Goal: Information Seeking & Learning: Learn about a topic

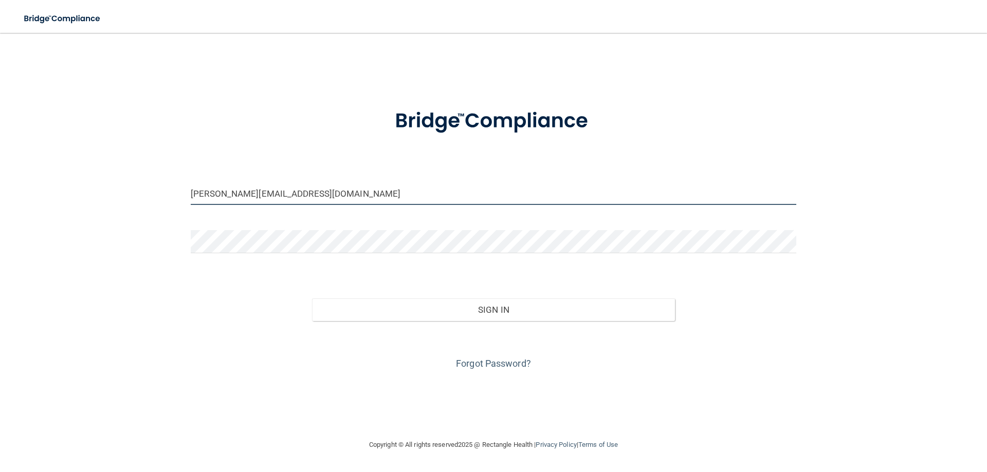
drag, startPoint x: 290, startPoint y: 191, endPoint x: 154, endPoint y: 217, distance: 139.2
click at [154, 217] on div "[PERSON_NAME][EMAIL_ADDRESS][DOMAIN_NAME] Invalid email/password. You don't hav…" at bounding box center [494, 235] width 946 height 385
drag, startPoint x: 317, startPoint y: 187, endPoint x: 153, endPoint y: 192, distance: 164.1
click at [153, 192] on div "[PERSON_NAME][EMAIL_ADDRESS][DOMAIN_NAME] Invalid email/password. You don't hav…" at bounding box center [494, 235] width 946 height 385
type input "[EMAIL_ADDRESS][DOMAIN_NAME]"
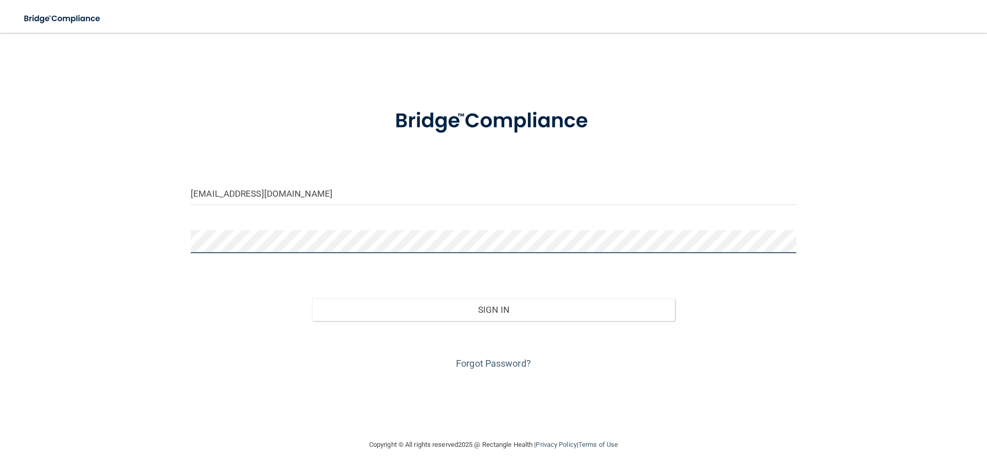
click at [312, 299] on button "Sign In" at bounding box center [493, 310] width 363 height 23
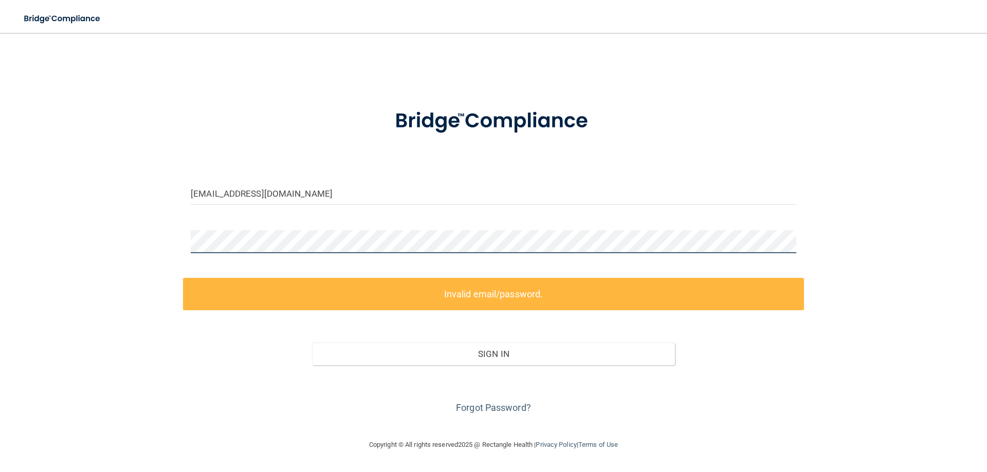
click at [148, 252] on div "[EMAIL_ADDRESS][DOMAIN_NAME] Invalid email/password. You don't have permission …" at bounding box center [494, 235] width 946 height 385
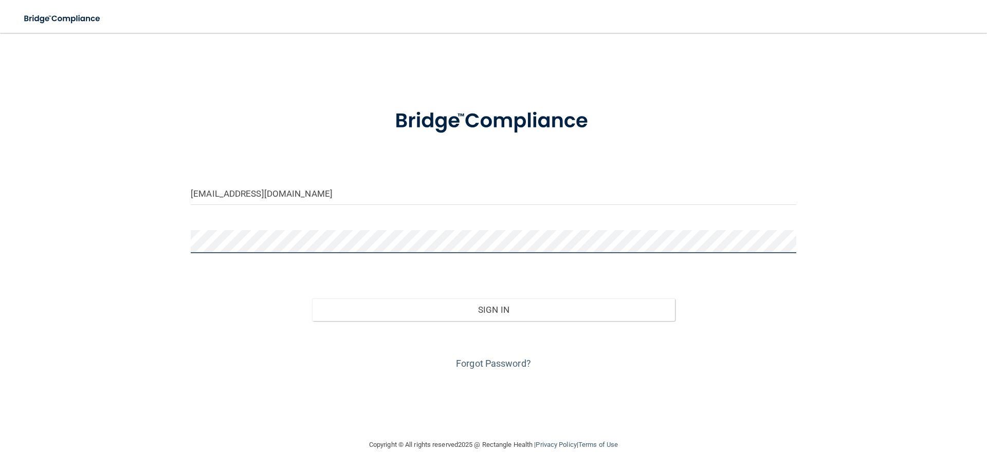
click at [312, 299] on button "Sign In" at bounding box center [493, 310] width 363 height 23
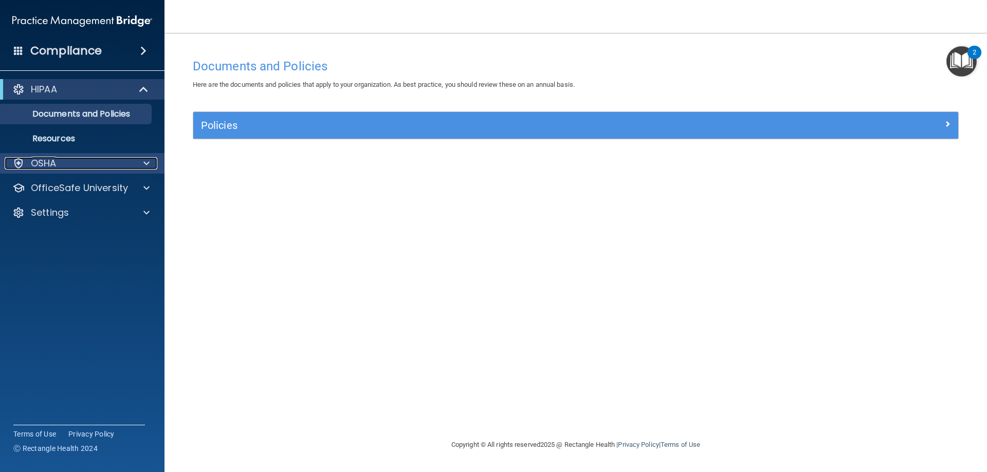
click at [79, 165] on div "OSHA" at bounding box center [68, 163] width 127 height 12
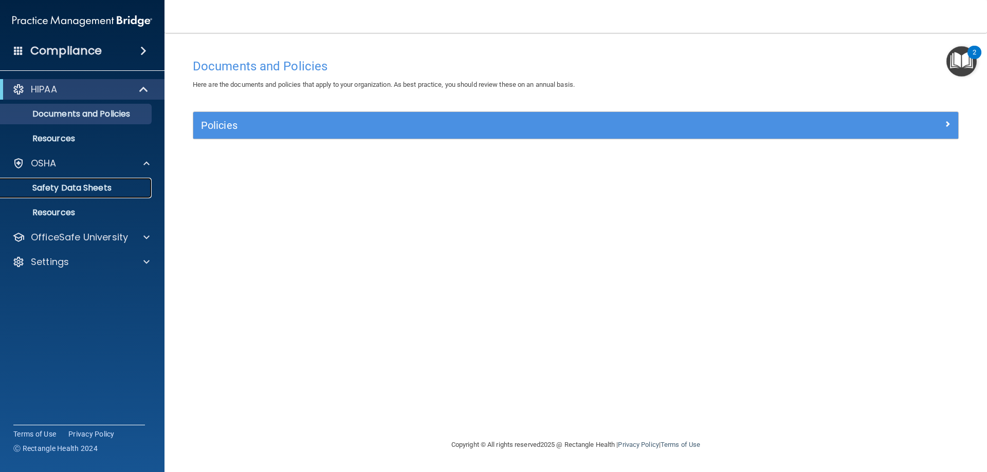
click at [66, 187] on p "Safety Data Sheets" at bounding box center [77, 188] width 140 height 10
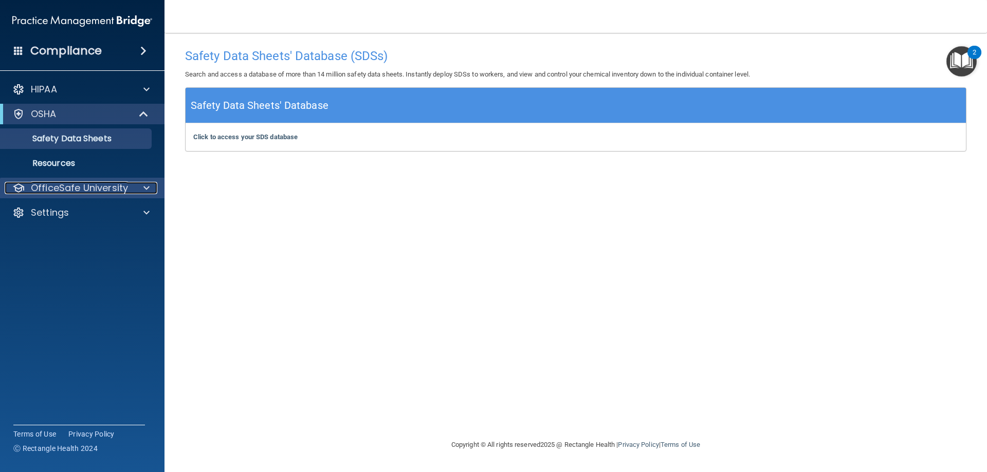
click at [86, 187] on p "OfficeSafe University" at bounding box center [79, 188] width 97 height 12
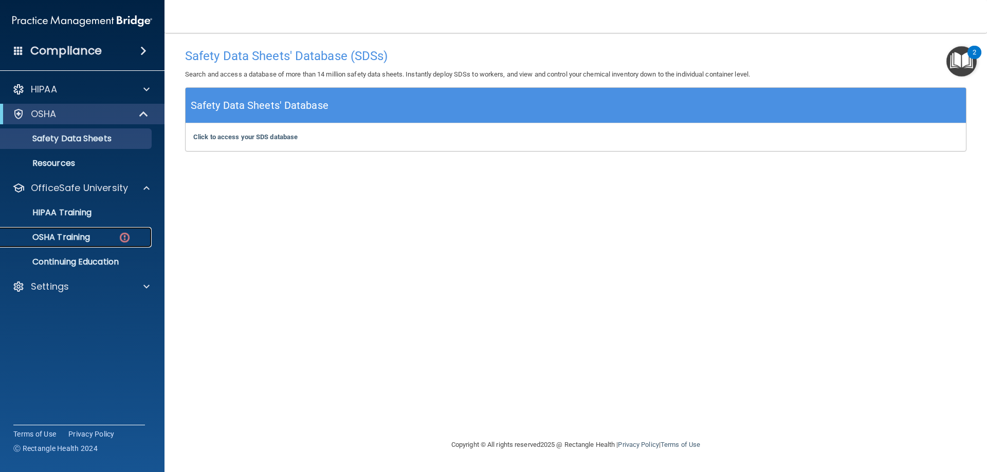
click at [67, 238] on p "OSHA Training" at bounding box center [48, 237] width 83 height 10
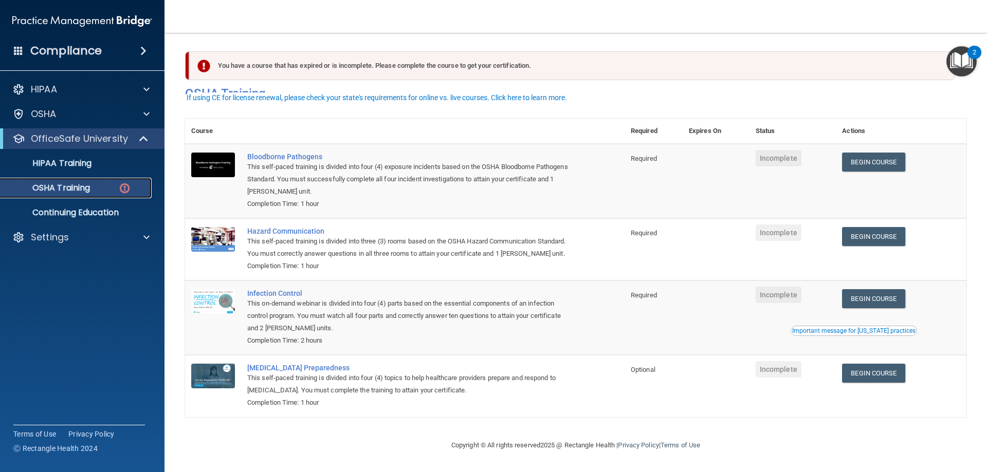
scroll to position [13, 0]
click at [865, 153] on link "Begin Course" at bounding box center [873, 162] width 63 height 19
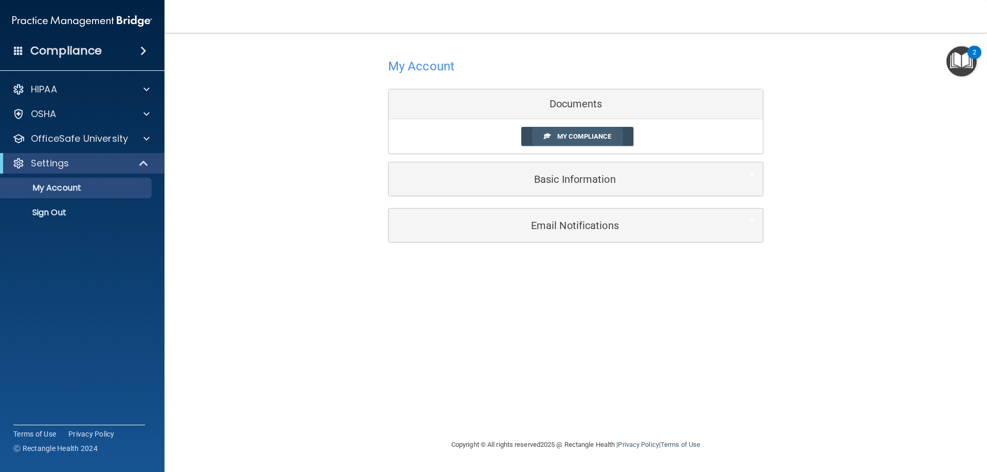
click at [580, 140] on span "My Compliance" at bounding box center [584, 137] width 54 height 8
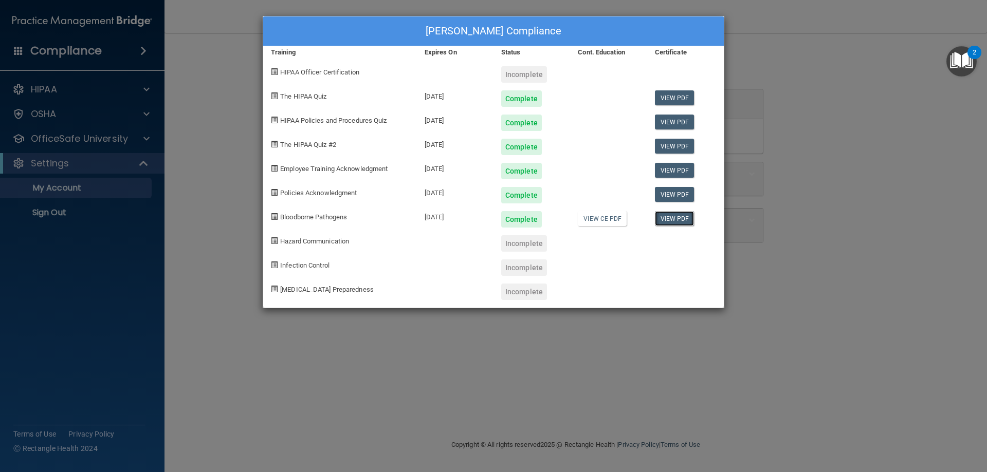
click at [681, 218] on link "View PDF" at bounding box center [675, 218] width 40 height 15
click at [804, 251] on div "Ericka Skaggs's Compliance Training Expires On Status Cont. Education Certifica…" at bounding box center [493, 236] width 987 height 472
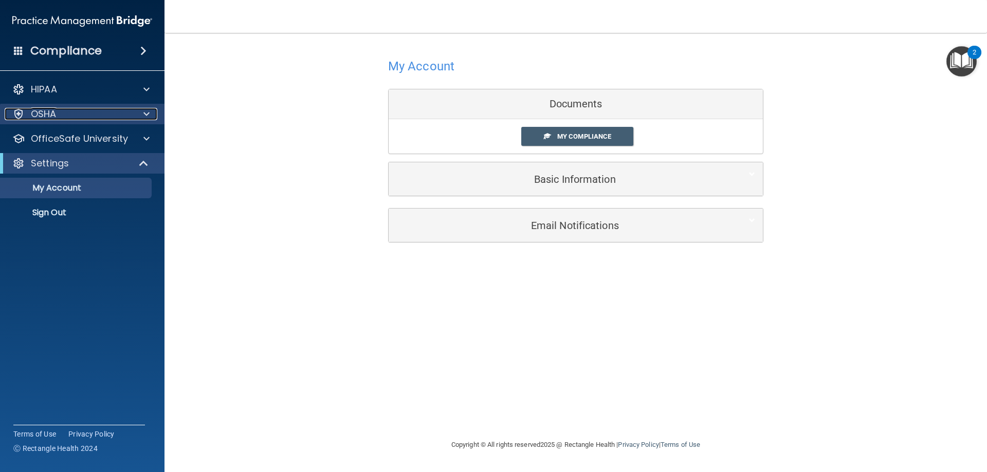
click at [130, 113] on div "OSHA" at bounding box center [68, 114] width 127 height 12
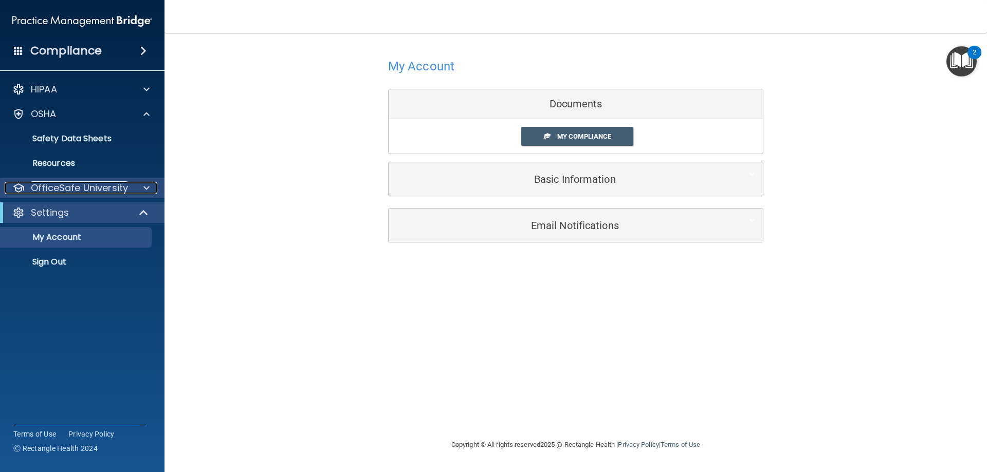
click at [95, 192] on p "OfficeSafe University" at bounding box center [79, 188] width 97 height 12
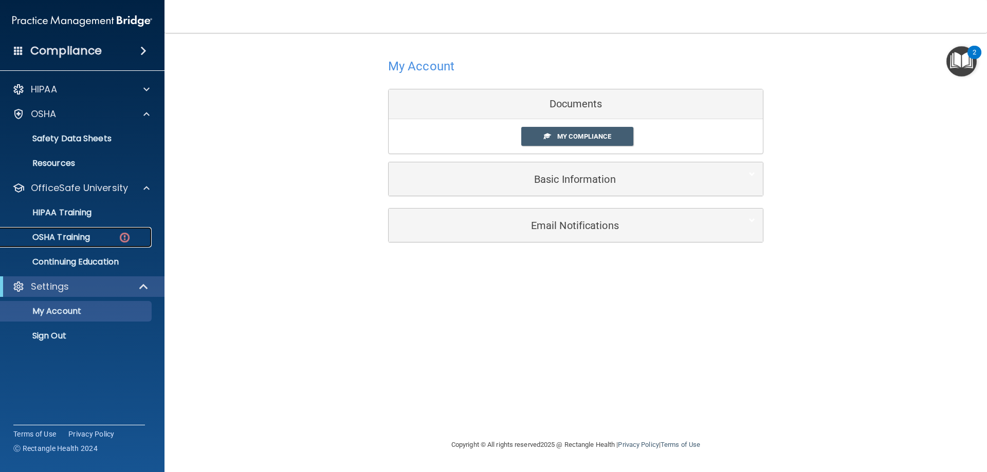
click at [70, 244] on link "OSHA Training" at bounding box center [71, 237] width 162 height 21
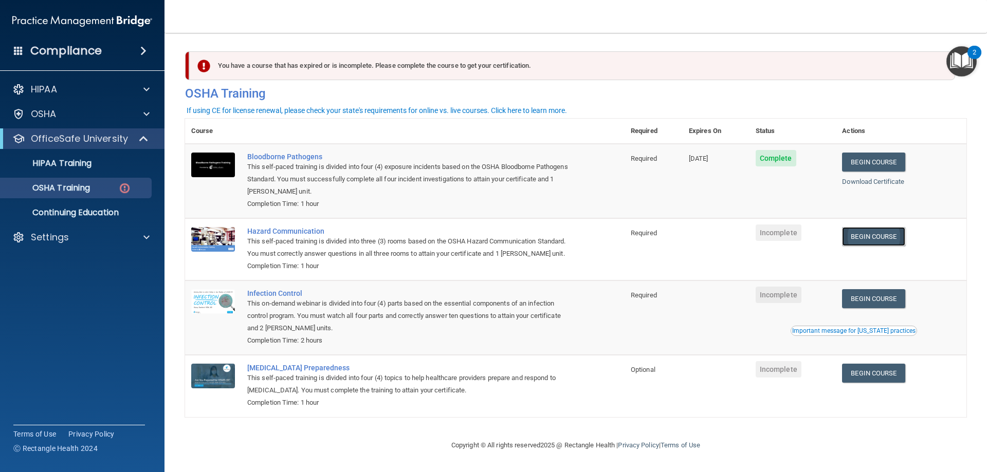
click at [892, 237] on link "Begin Course" at bounding box center [873, 236] width 63 height 19
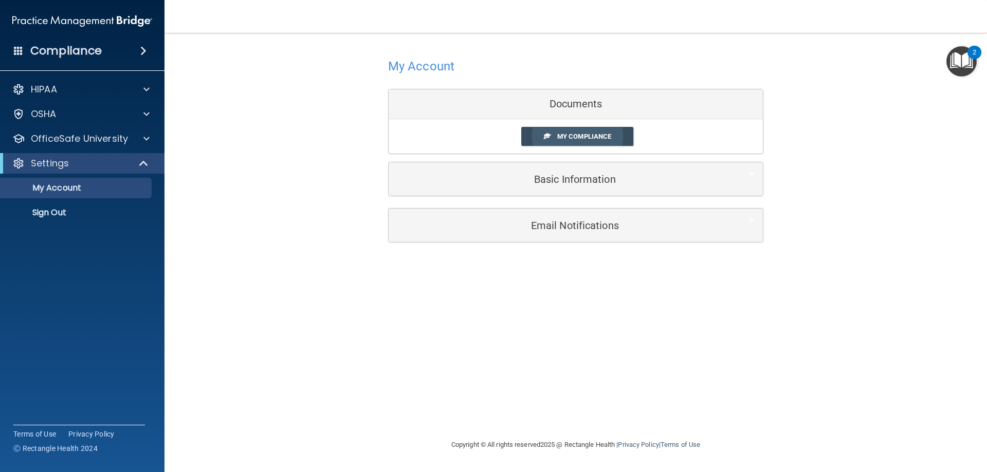
click at [582, 133] on span "My Compliance" at bounding box center [584, 137] width 54 height 8
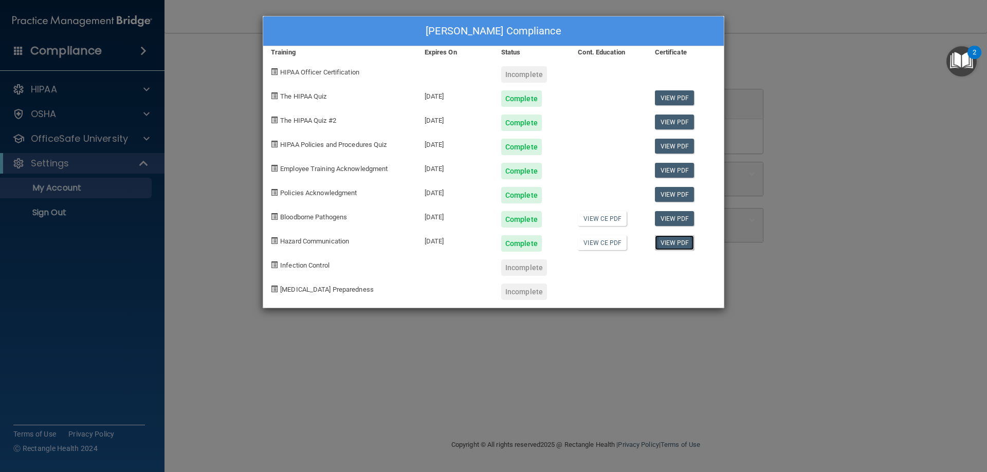
click at [687, 242] on link "View PDF" at bounding box center [675, 242] width 40 height 15
click at [331, 264] on div "Infection Control" at bounding box center [340, 264] width 154 height 24
click at [762, 195] on div "Ericka Skaggs's Compliance Training Expires On Status Cont. Education Certifica…" at bounding box center [493, 236] width 987 height 472
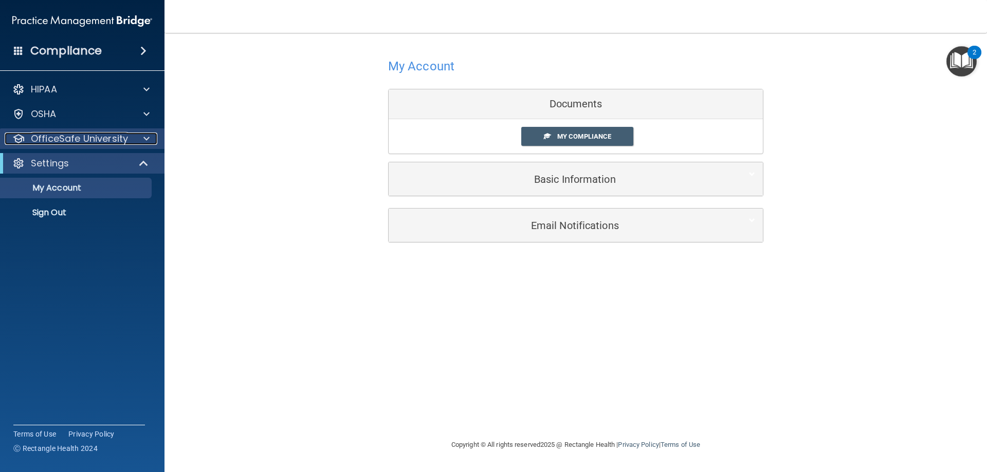
click at [109, 135] on p "OfficeSafe University" at bounding box center [79, 139] width 97 height 12
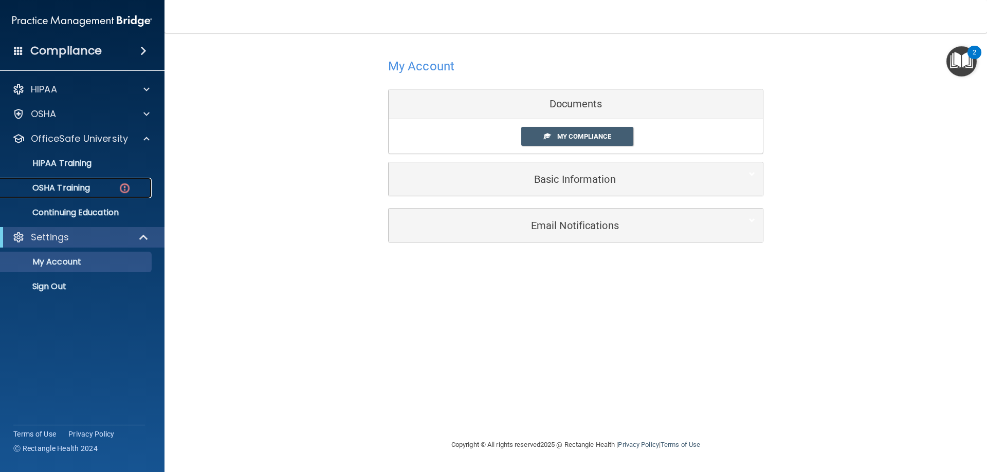
click at [69, 183] on p "OSHA Training" at bounding box center [48, 188] width 83 height 10
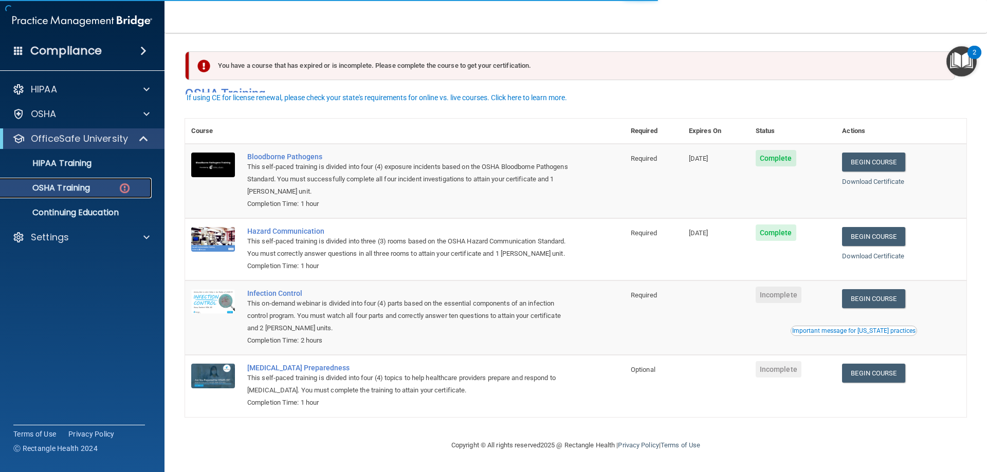
scroll to position [13, 0]
click at [869, 304] on link "Begin Course" at bounding box center [873, 298] width 63 height 19
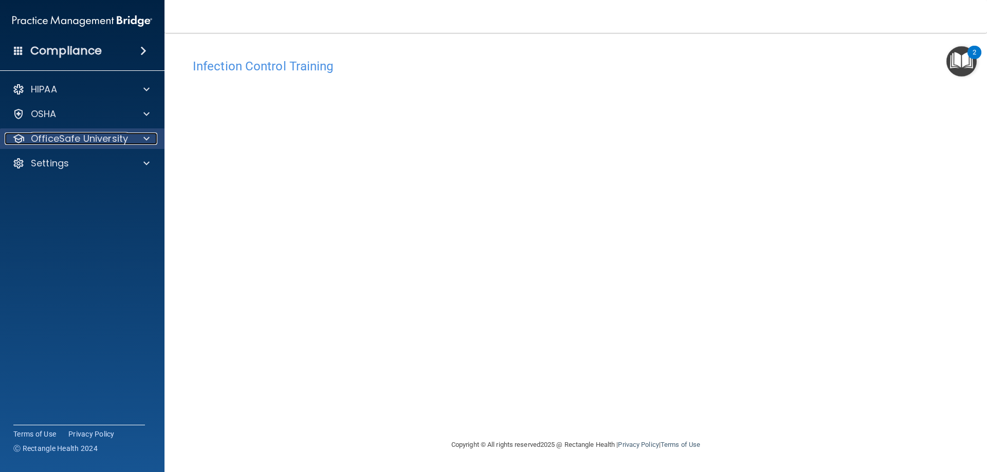
click at [63, 137] on p "OfficeSafe University" at bounding box center [79, 139] width 97 height 12
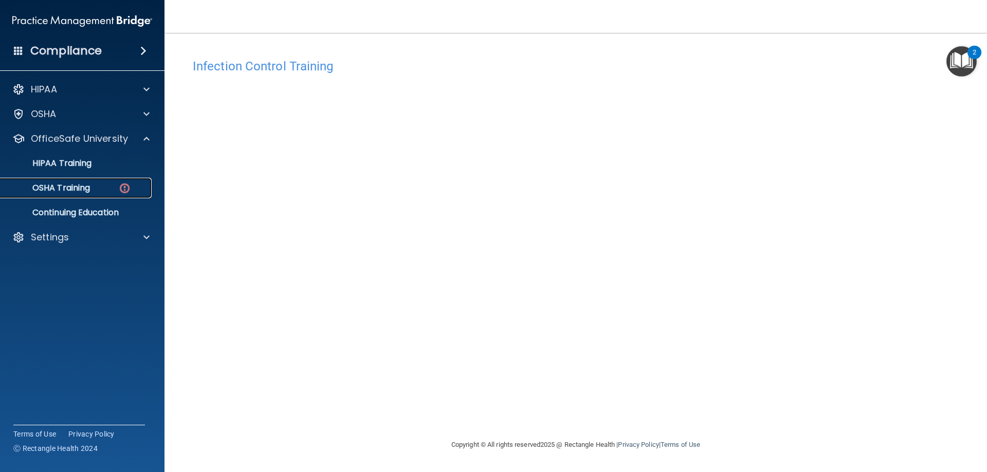
click at [41, 188] on p "OSHA Training" at bounding box center [48, 188] width 83 height 10
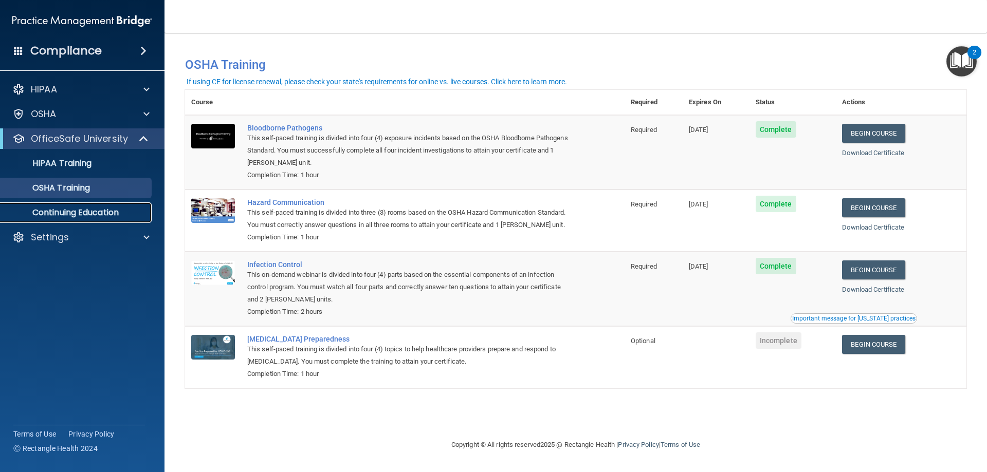
click at [68, 209] on p "Continuing Education" at bounding box center [77, 213] width 140 height 10
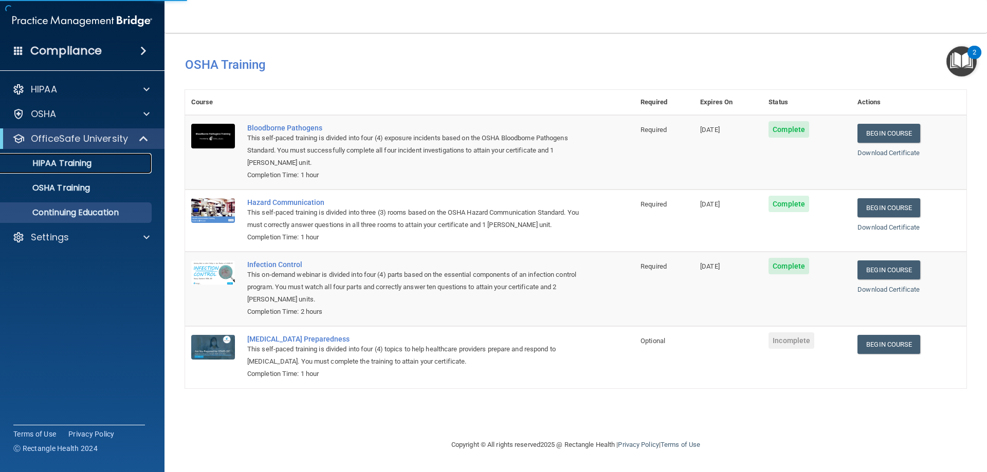
click at [71, 166] on p "HIPAA Training" at bounding box center [49, 163] width 85 height 10
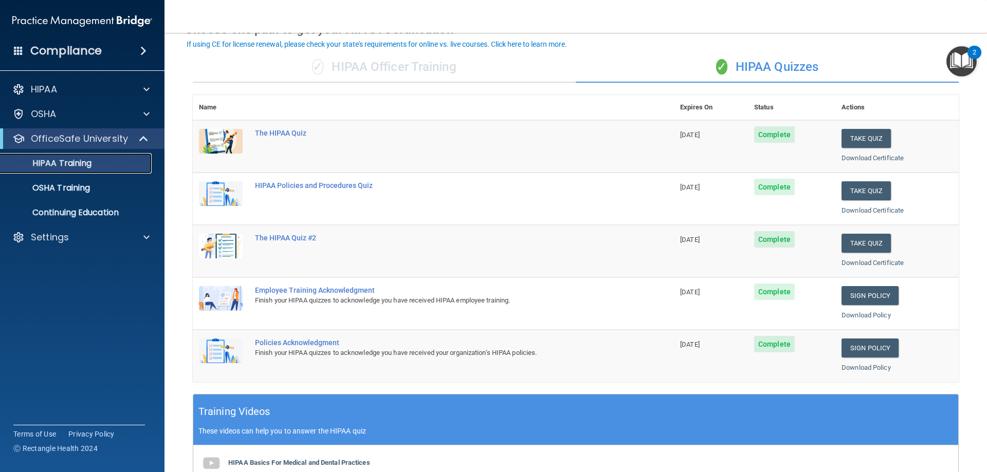
scroll to position [302, 0]
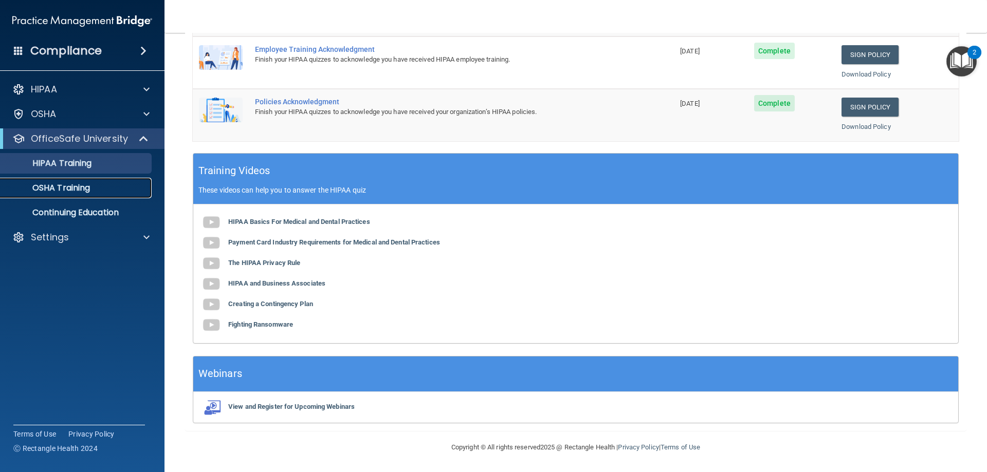
click at [83, 196] on link "OSHA Training" at bounding box center [71, 188] width 162 height 21
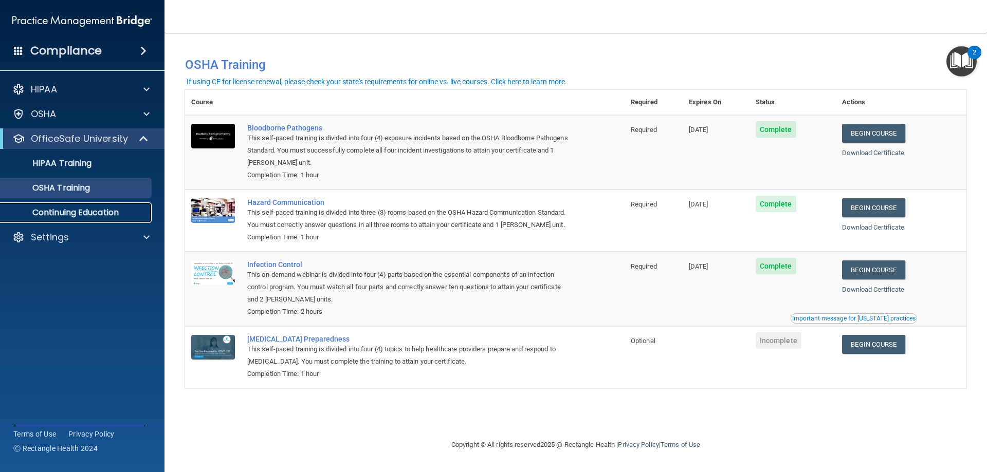
click at [76, 212] on p "Continuing Education" at bounding box center [77, 213] width 140 height 10
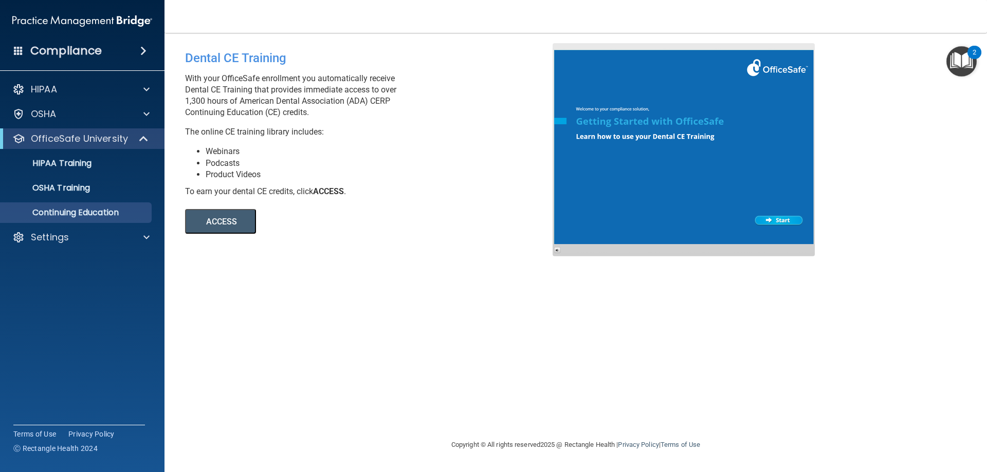
click at [63, 147] on div "OfficeSafe University" at bounding box center [82, 138] width 164 height 21
click at [158, 141] on div "OfficeSafe University" at bounding box center [82, 138] width 164 height 21
click at [140, 135] on span at bounding box center [144, 139] width 9 height 12
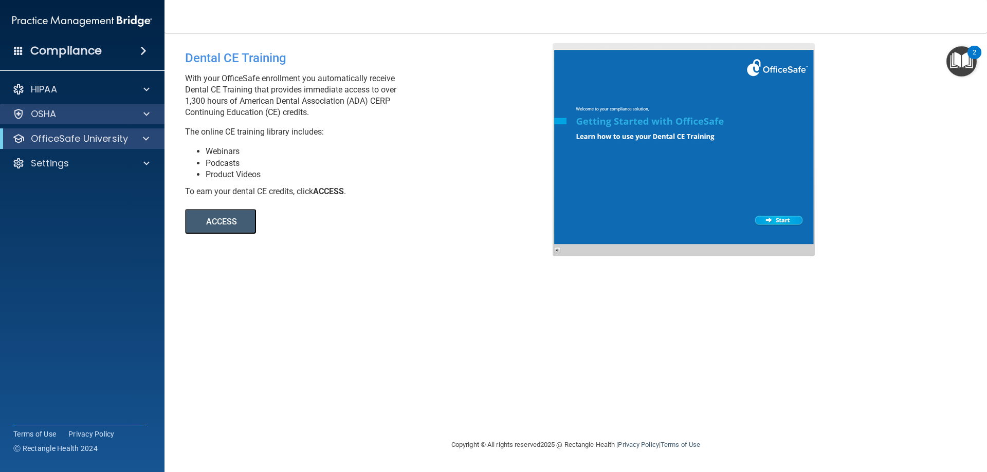
click at [124, 106] on div "OSHA" at bounding box center [82, 114] width 165 height 21
click at [146, 114] on span at bounding box center [146, 114] width 6 height 12
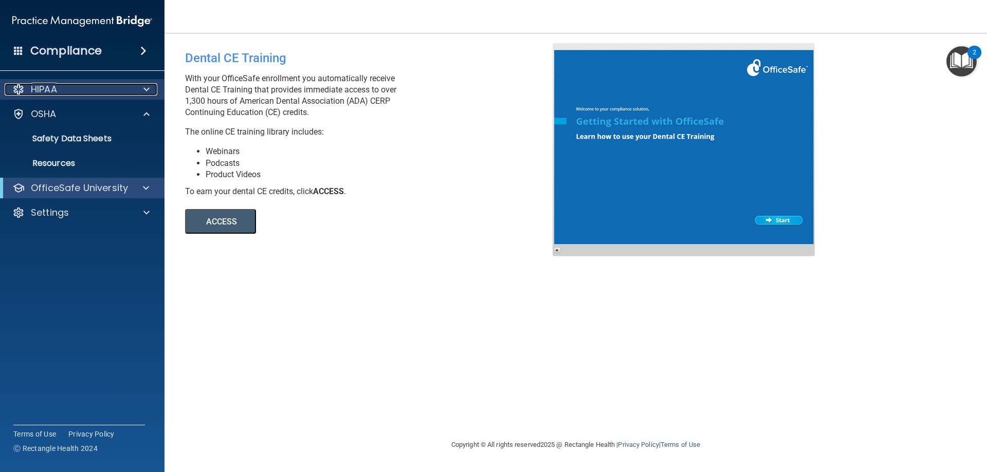
click at [144, 88] on span at bounding box center [146, 89] width 6 height 12
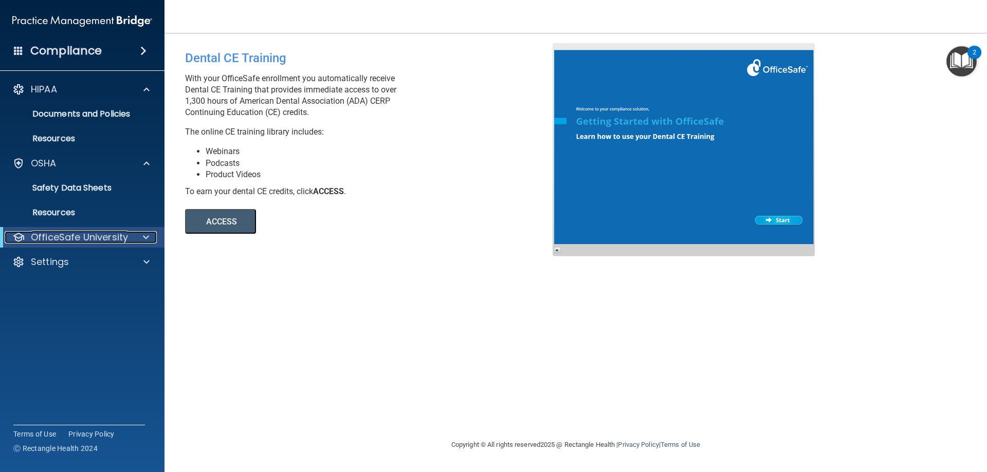
click at [150, 237] on div at bounding box center [144, 237] width 25 height 12
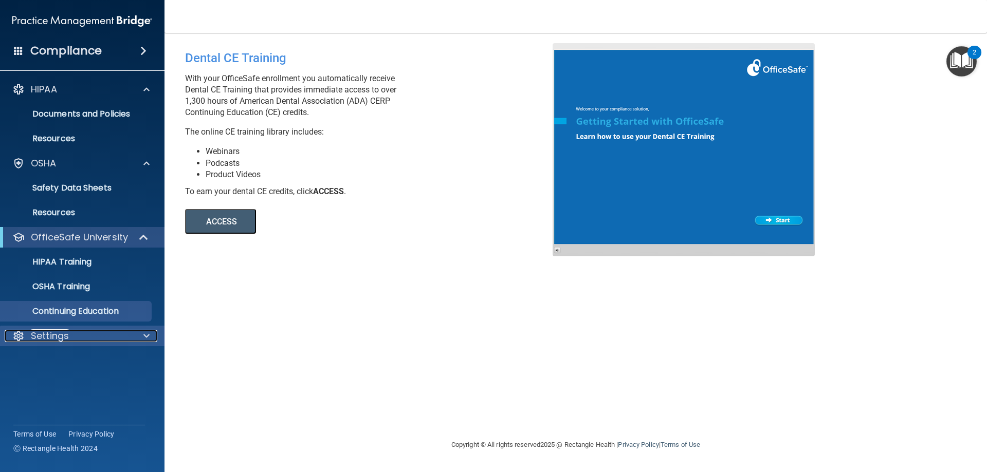
click at [139, 331] on div at bounding box center [145, 336] width 26 height 12
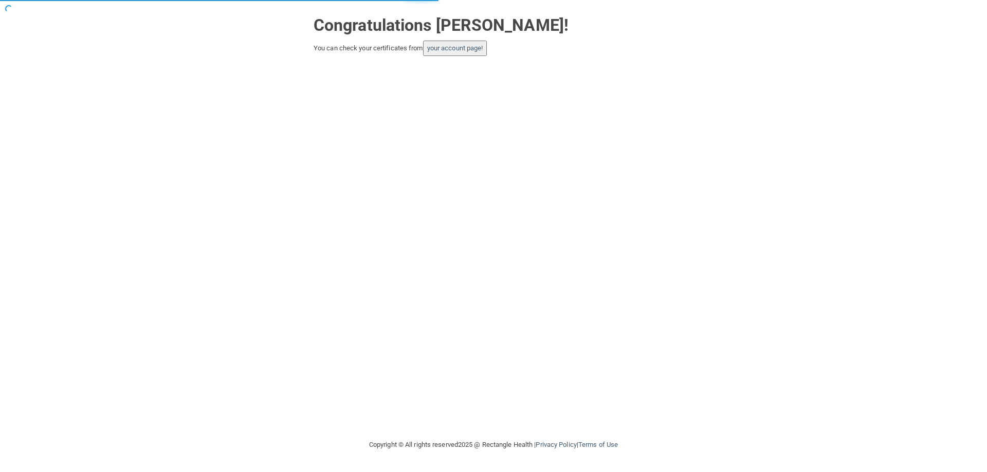
click at [445, 41] on button "your account page!" at bounding box center [455, 48] width 64 height 15
click at [457, 49] on link "your account page!" at bounding box center [455, 48] width 56 height 8
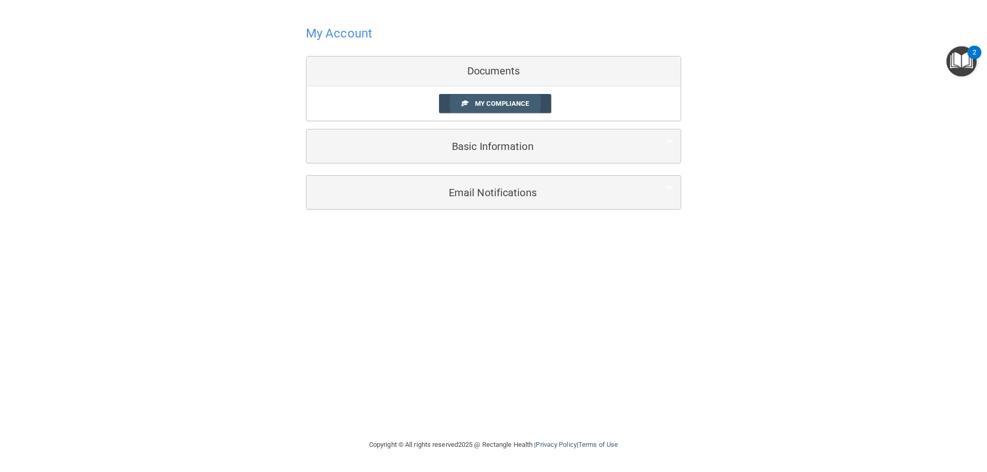
click at [448, 105] on link "My Compliance" at bounding box center [495, 103] width 113 height 19
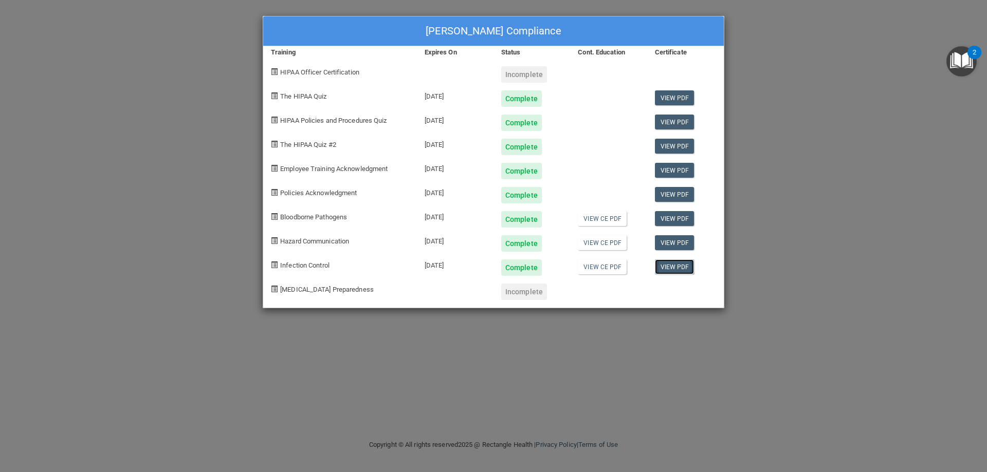
click at [678, 268] on link "View PDF" at bounding box center [675, 267] width 40 height 15
click at [669, 393] on div "[PERSON_NAME] Compliance Training Expires On Status Cont. Education Certificate…" at bounding box center [493, 236] width 987 height 472
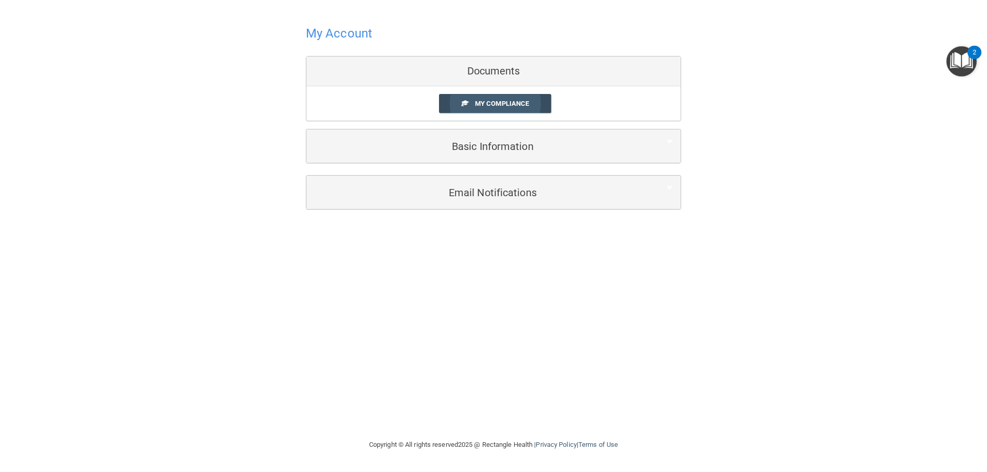
click at [487, 101] on span "My Compliance" at bounding box center [502, 104] width 54 height 8
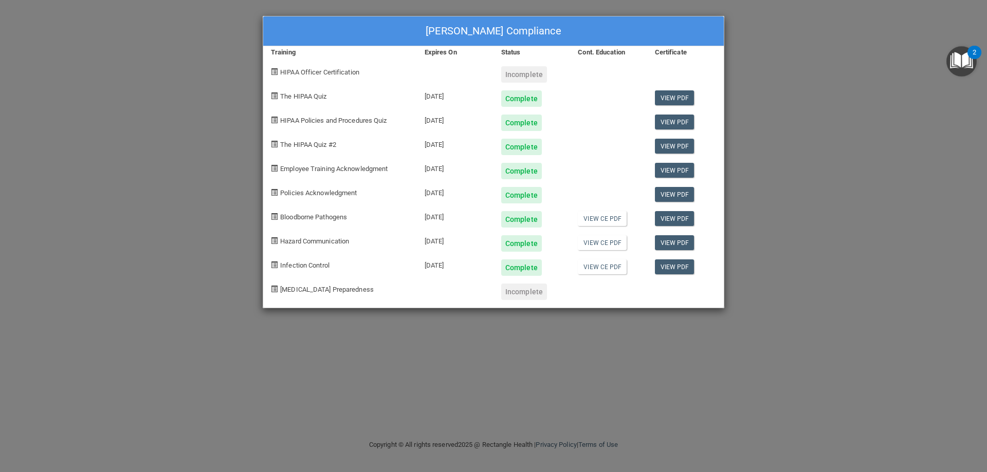
click at [596, 388] on div "[PERSON_NAME] Compliance Training Expires On Status Cont. Education Certificate…" at bounding box center [493, 236] width 987 height 472
